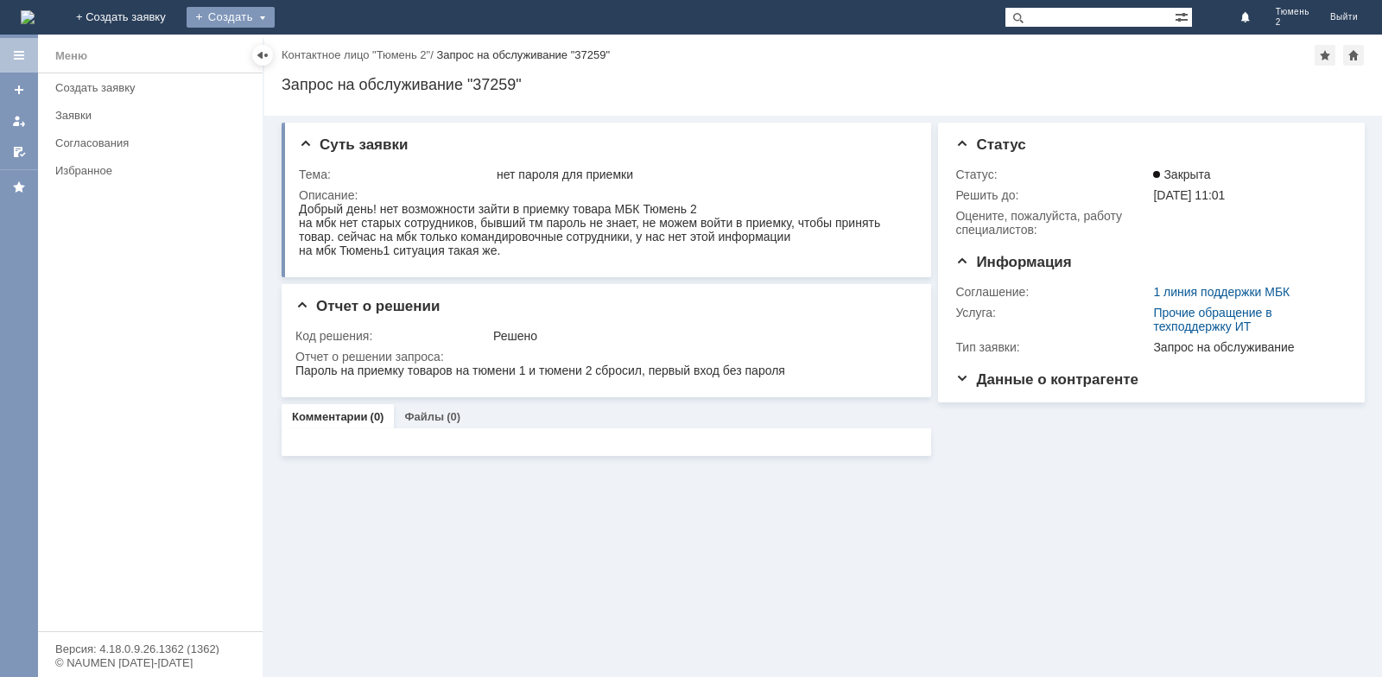
click at [275, 17] on div "Создать" at bounding box center [231, 17] width 88 height 21
click at [321, 46] on link "Заявка" at bounding box center [255, 51] width 131 height 21
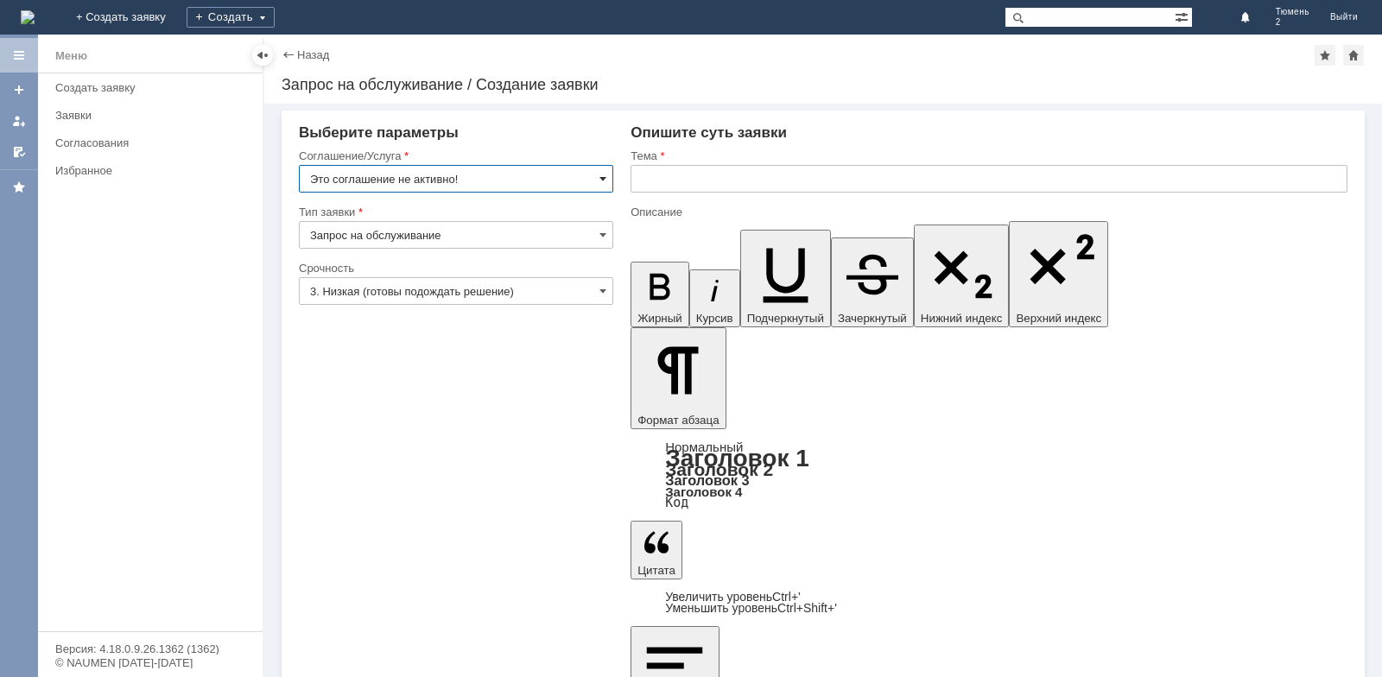
click at [600, 177] on span at bounding box center [602, 179] width 7 height 14
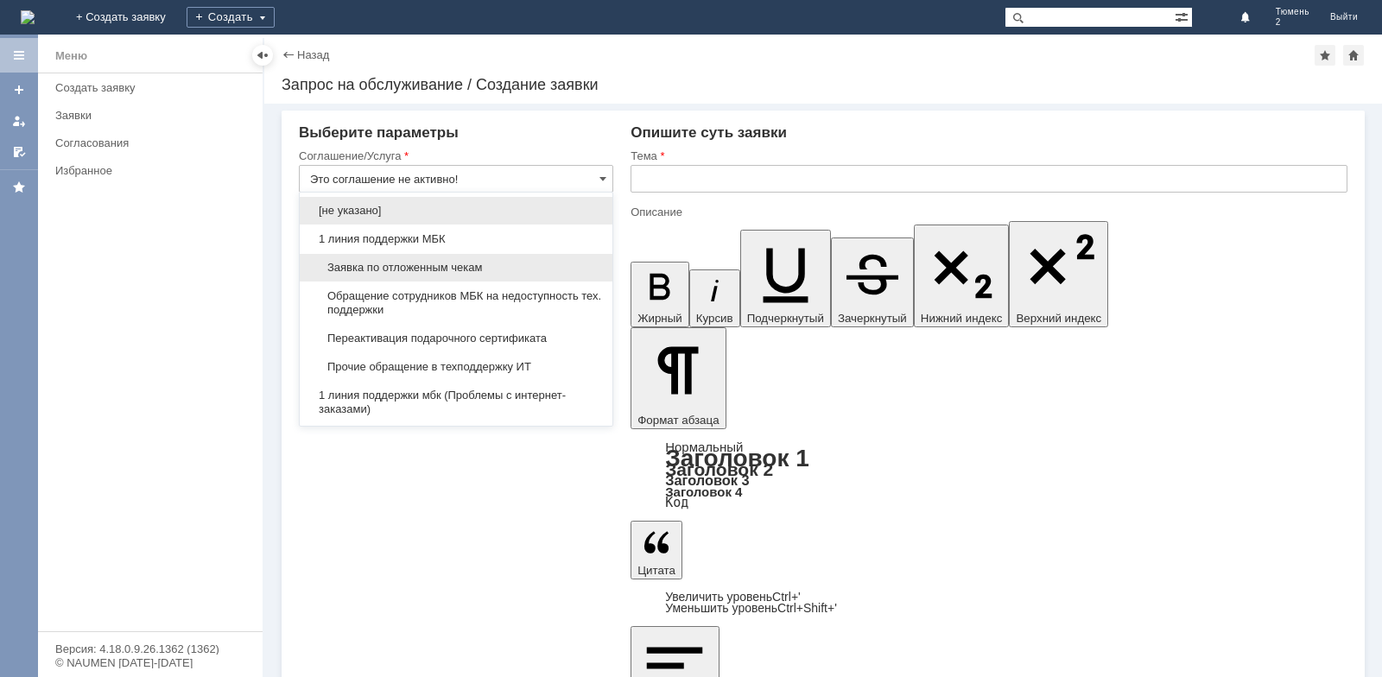
click at [500, 267] on span "Заявка по отложенным чекам" at bounding box center [456, 268] width 292 height 14
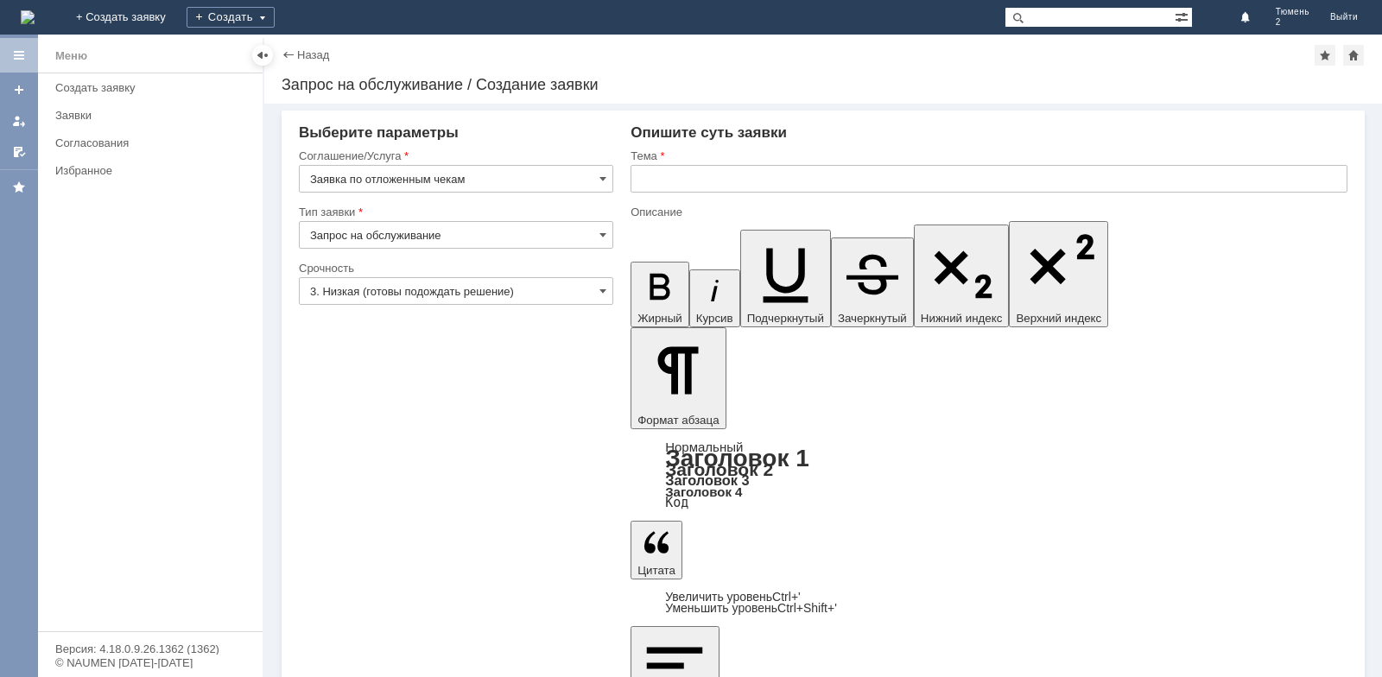
type input "Заявка по отложенным чекам"
click at [679, 176] on input "text" at bounding box center [988, 179] width 717 height 28
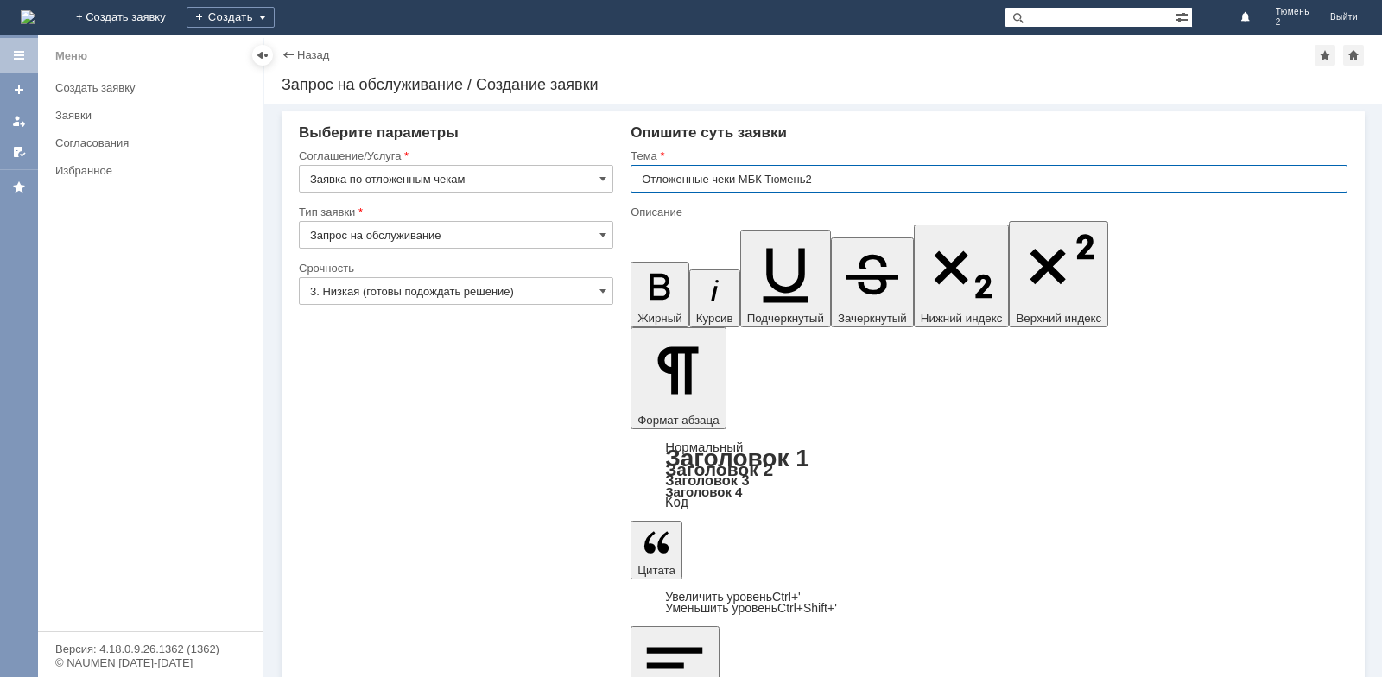
type input "Отложенные чеки МБК Тюмень2"
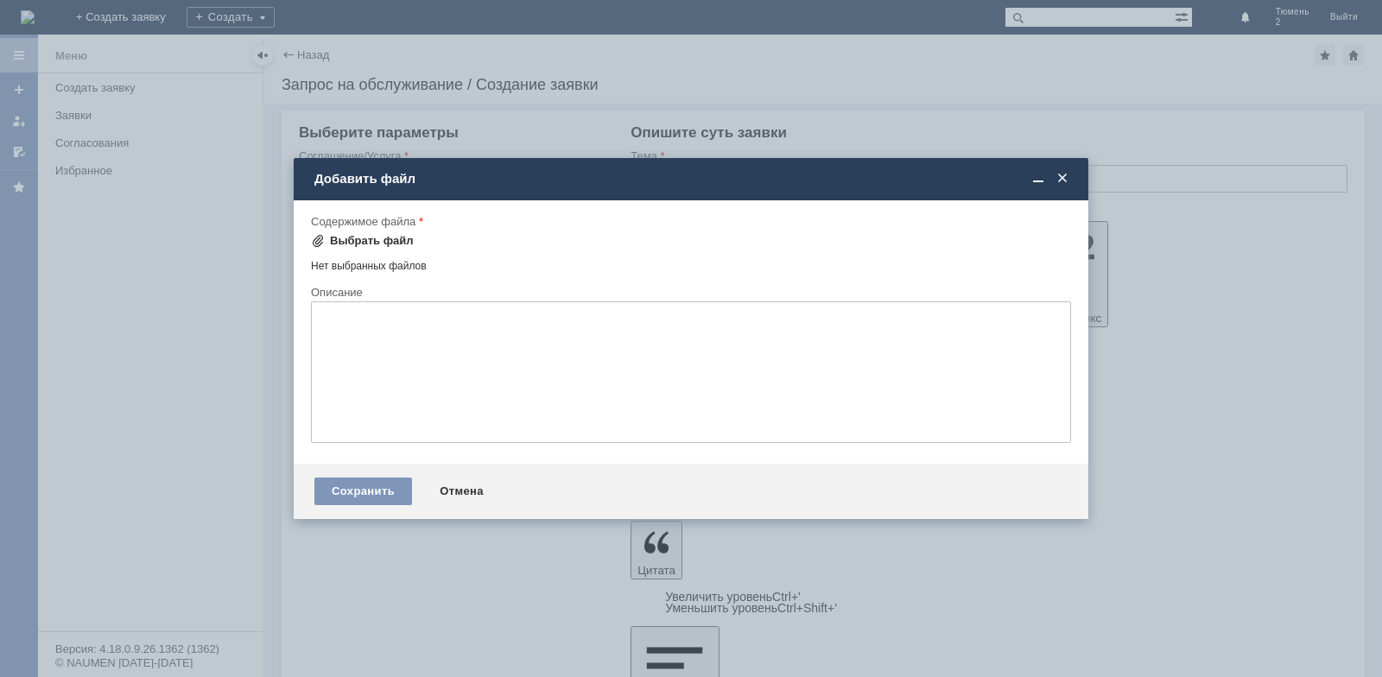
click at [316, 240] on span at bounding box center [318, 241] width 14 height 14
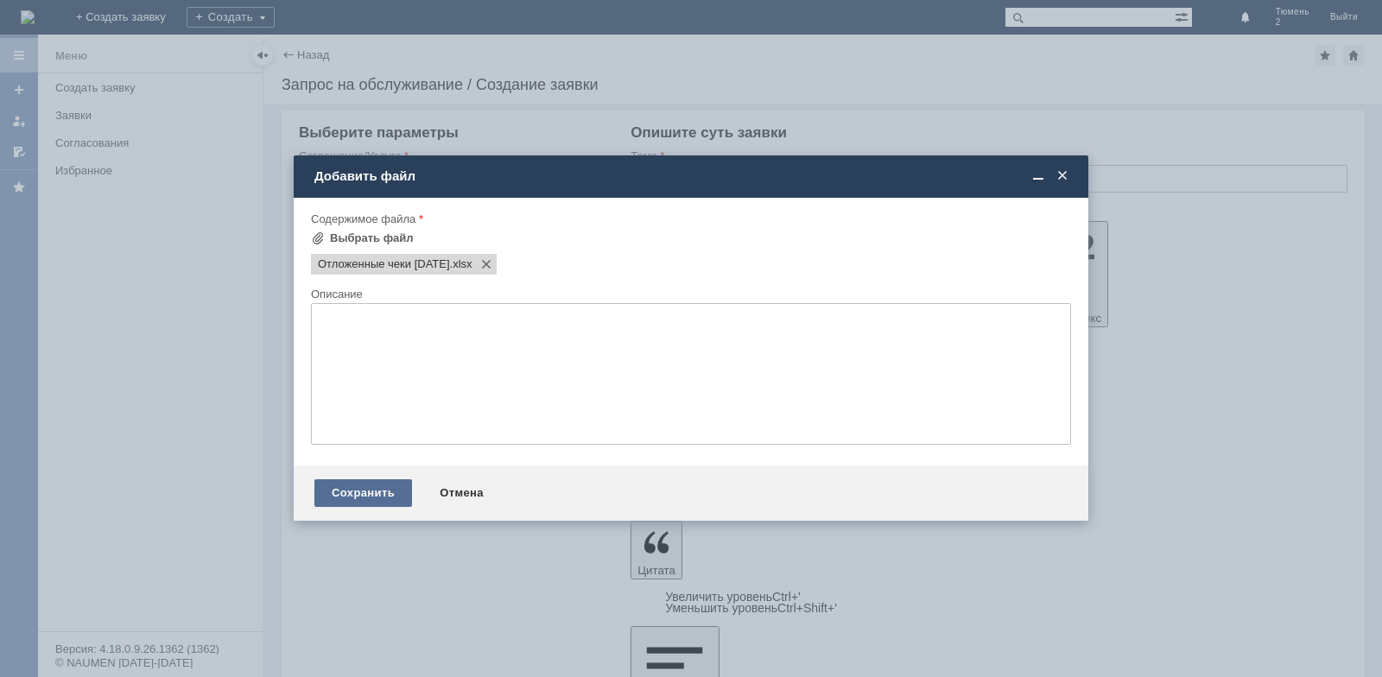
click at [352, 487] on div "Сохранить" at bounding box center [363, 493] width 98 height 28
